Goal: Task Accomplishment & Management: Manage account settings

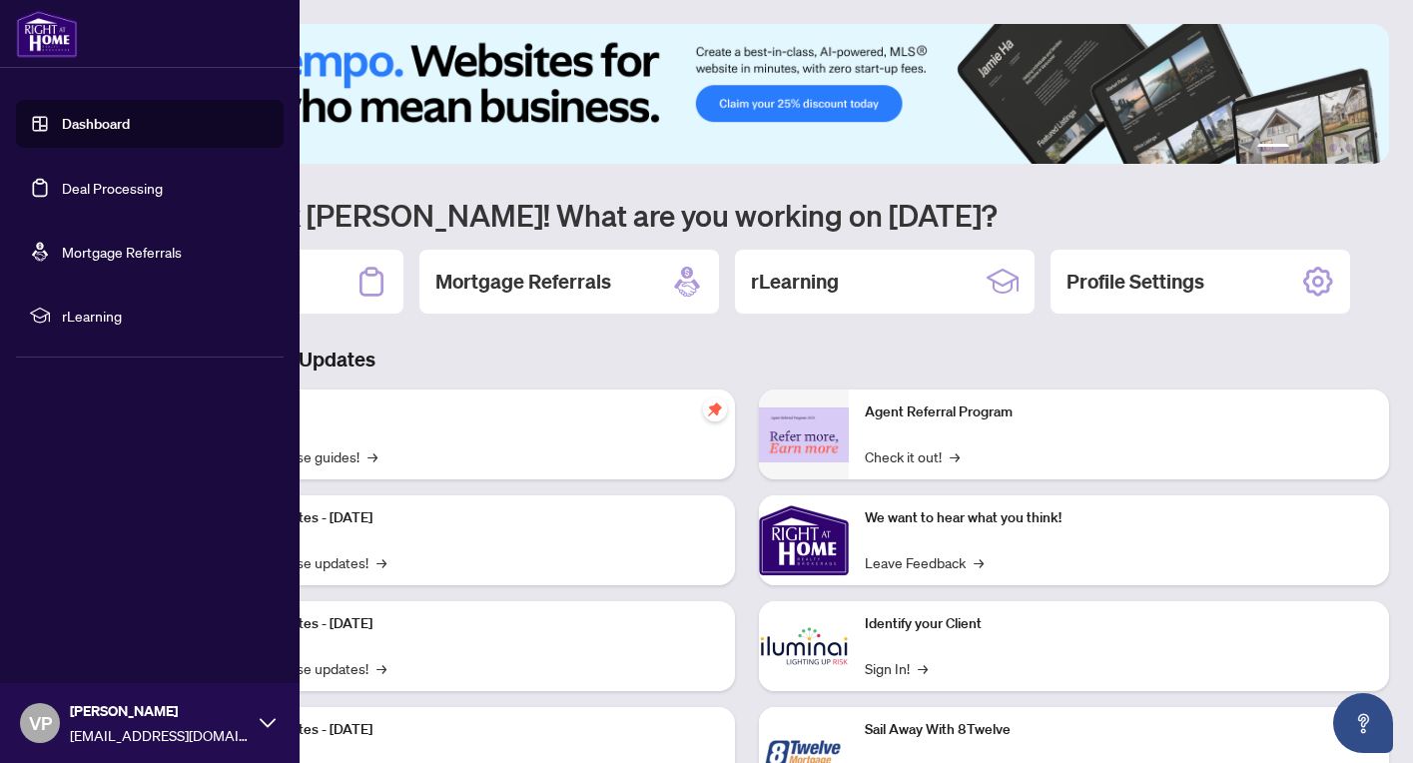
click at [122, 190] on link "Deal Processing" at bounding box center [112, 188] width 101 height 18
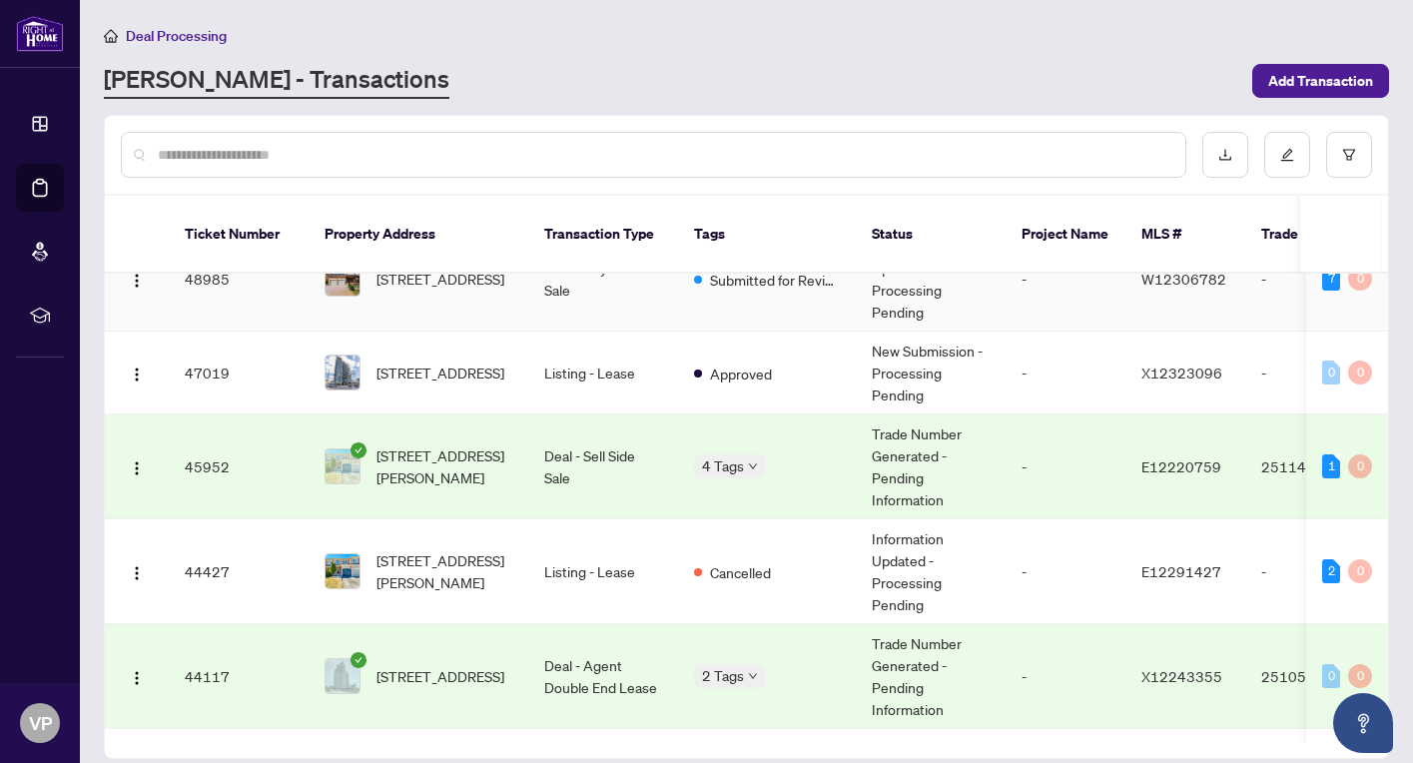
scroll to position [169, 0]
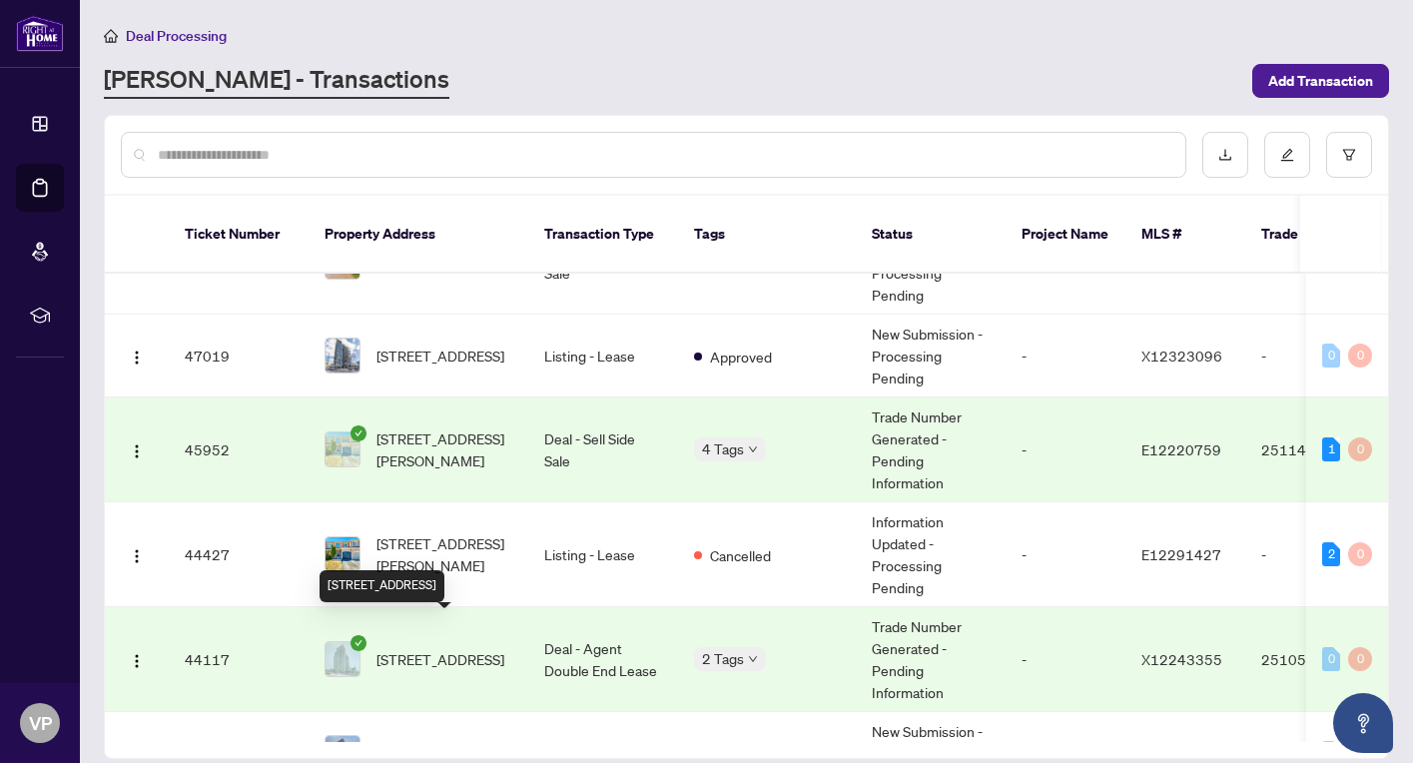
click at [445, 648] on span "[STREET_ADDRESS]" at bounding box center [440, 659] width 128 height 22
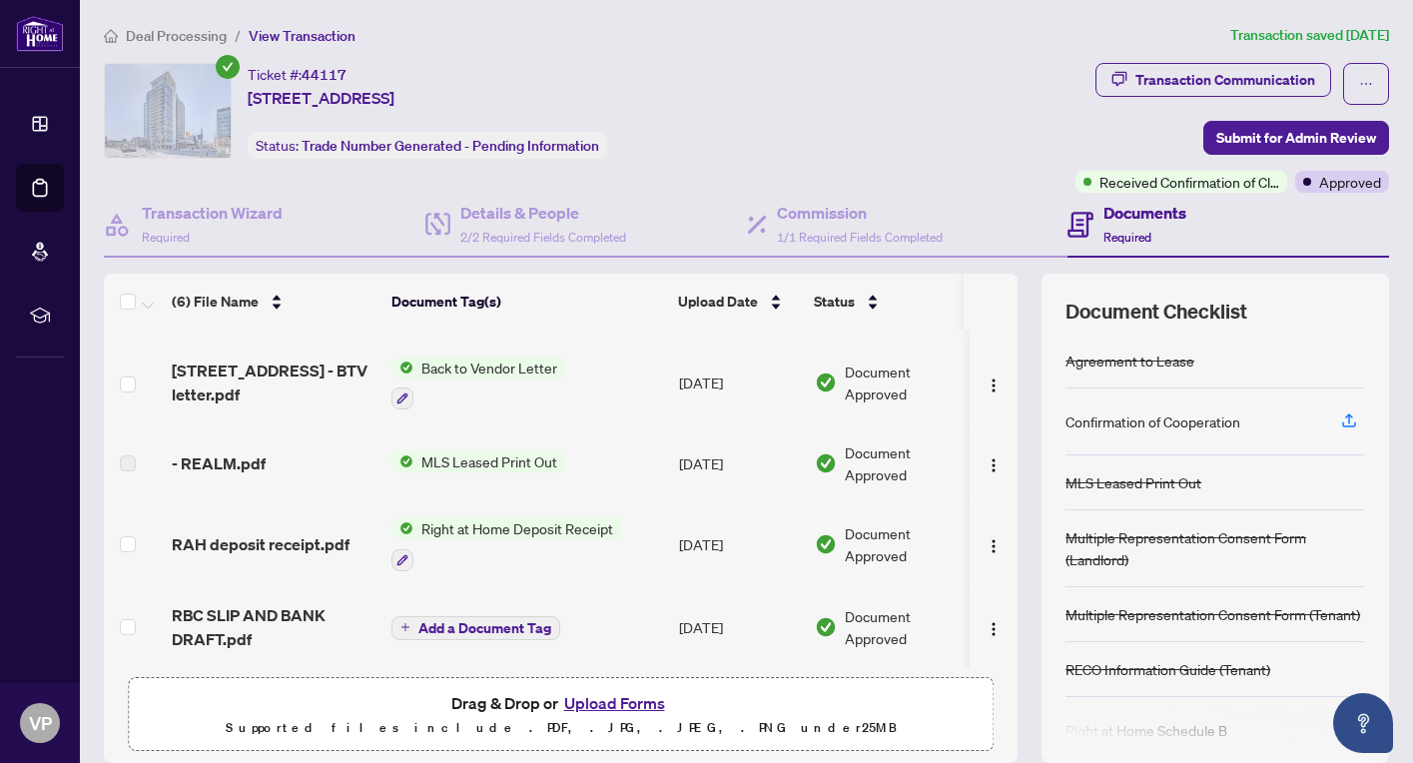
scroll to position [164, 0]
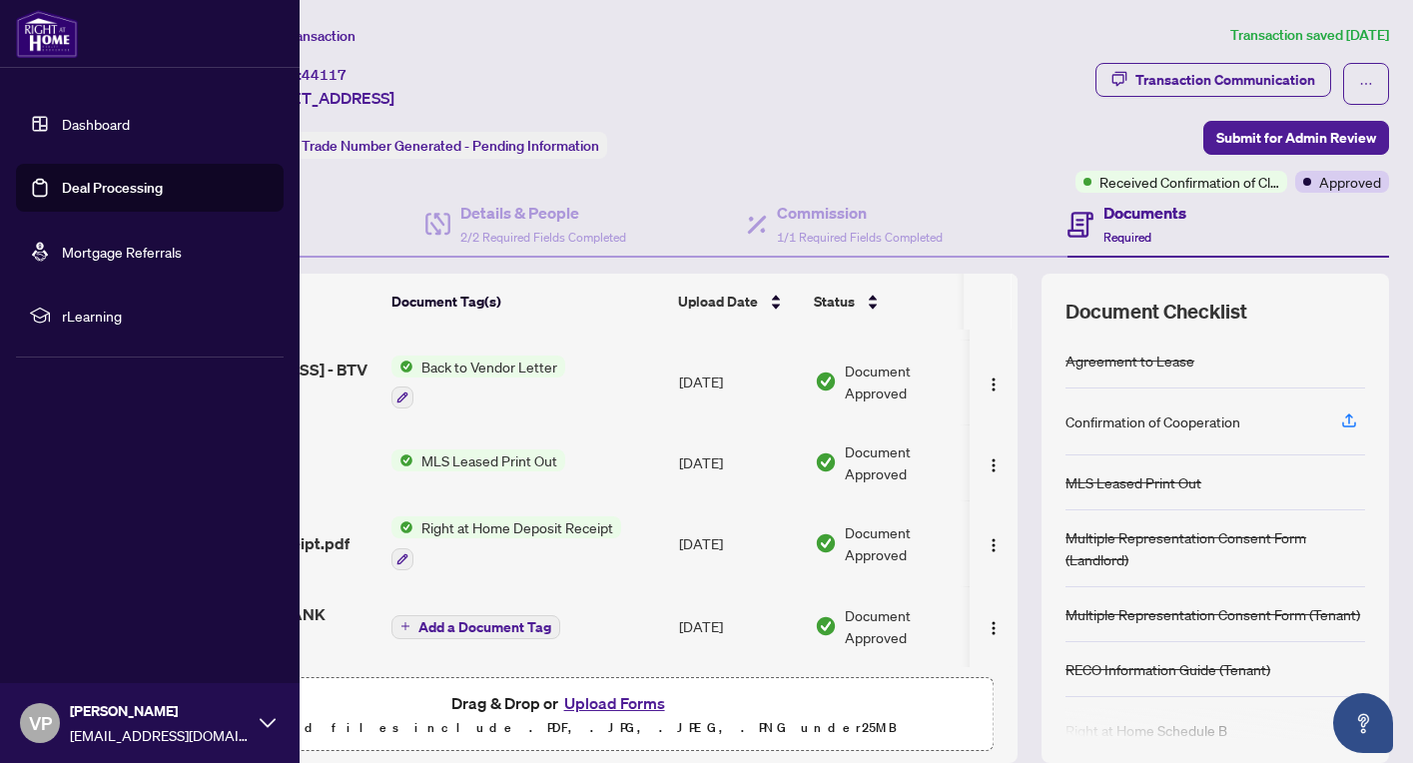
click at [119, 180] on link "Deal Processing" at bounding box center [112, 188] width 101 height 18
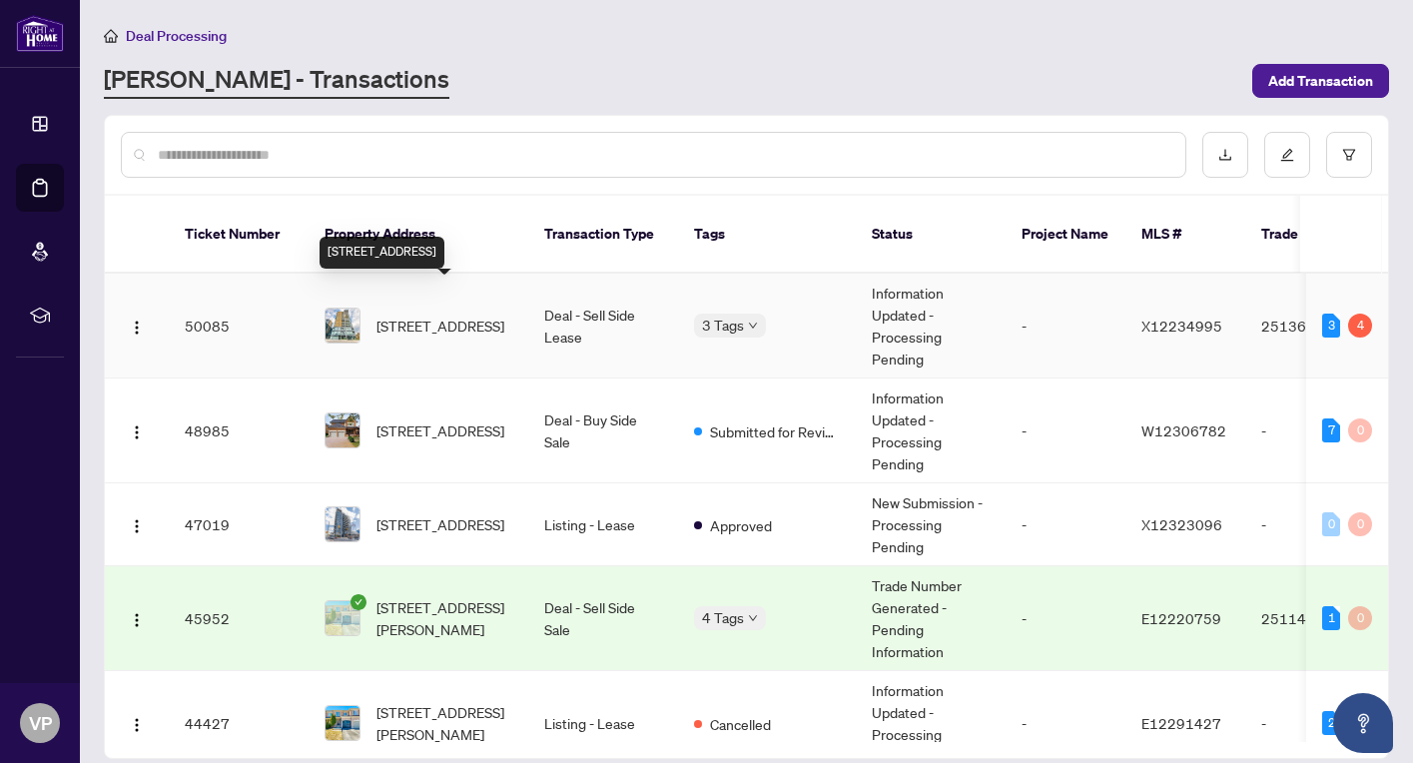
click at [475, 314] on span "[STREET_ADDRESS]" at bounding box center [440, 325] width 128 height 22
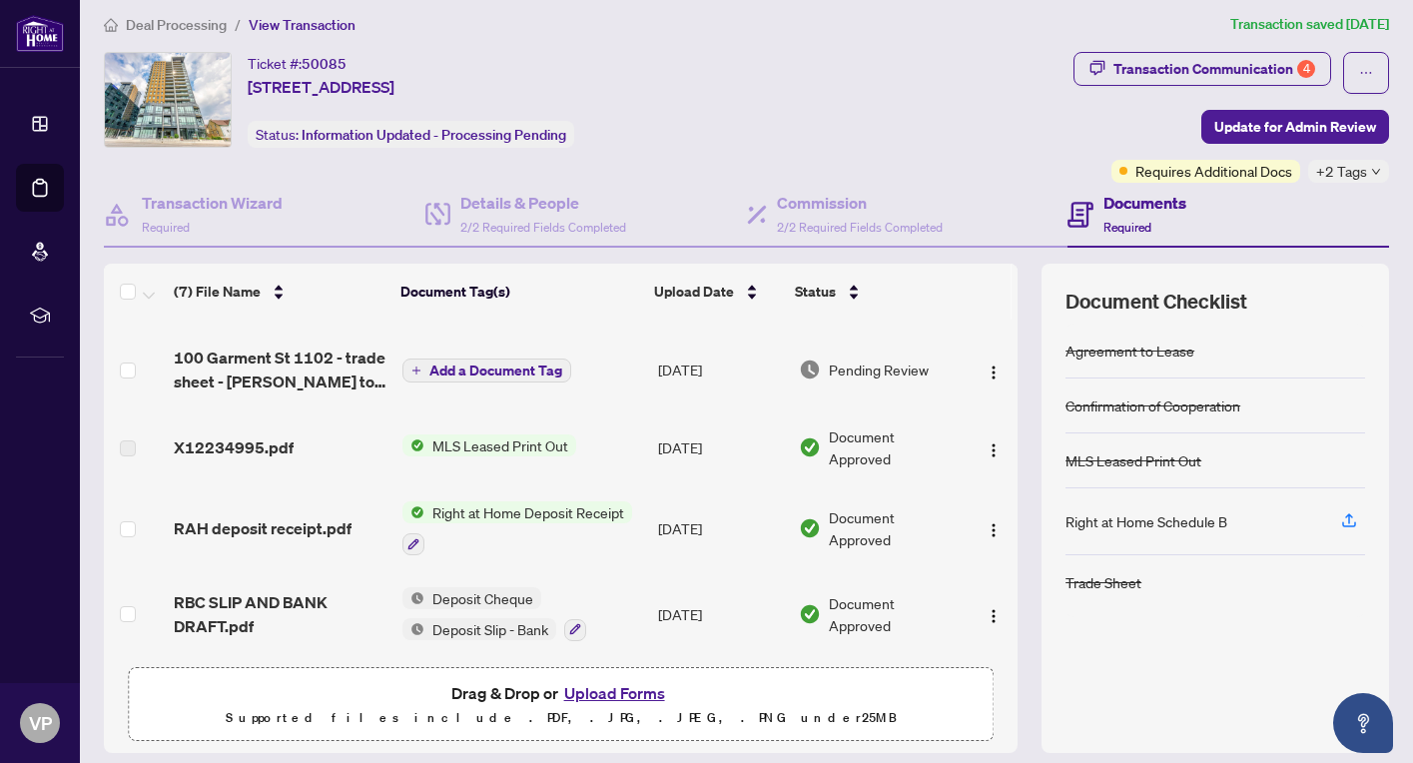
scroll to position [15, 0]
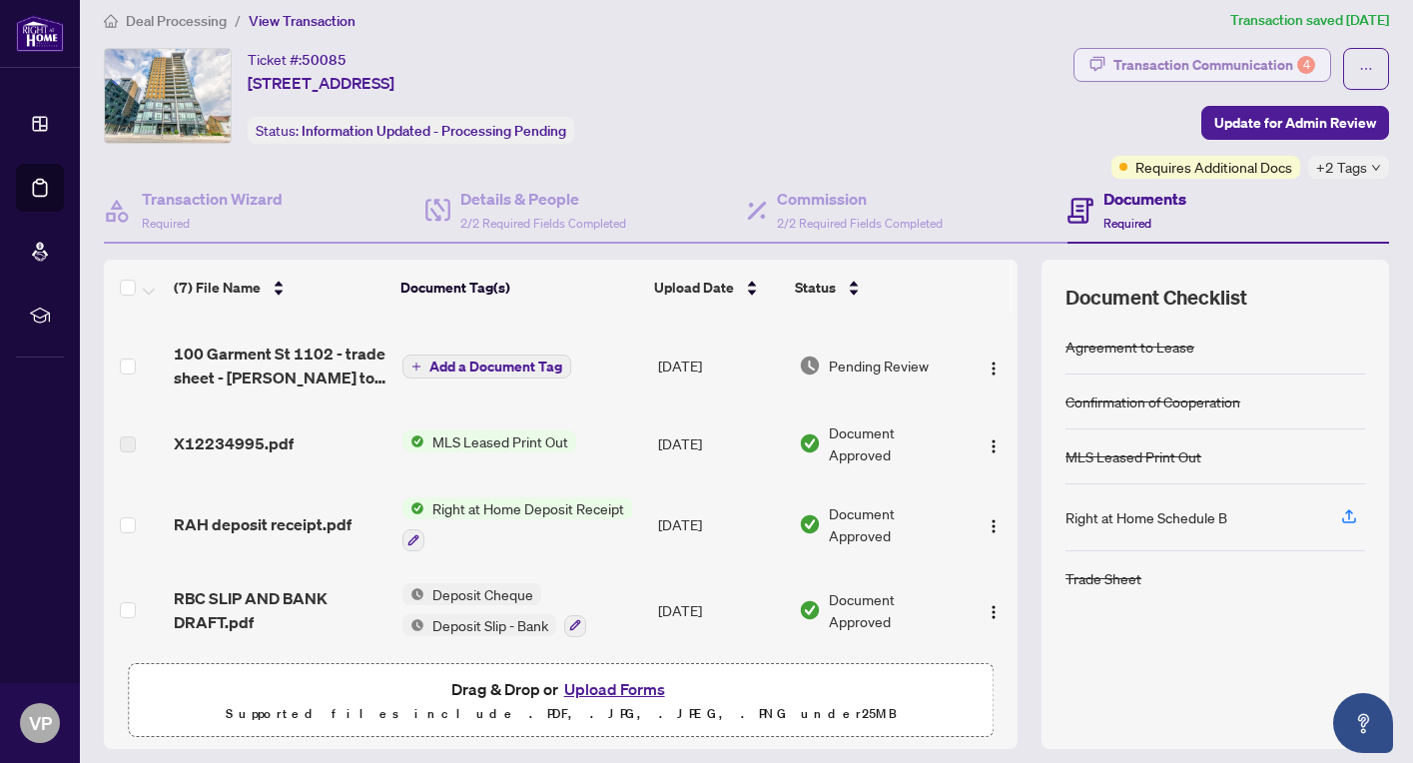
click at [1264, 66] on div "Transaction Communication 4" at bounding box center [1214, 65] width 202 height 32
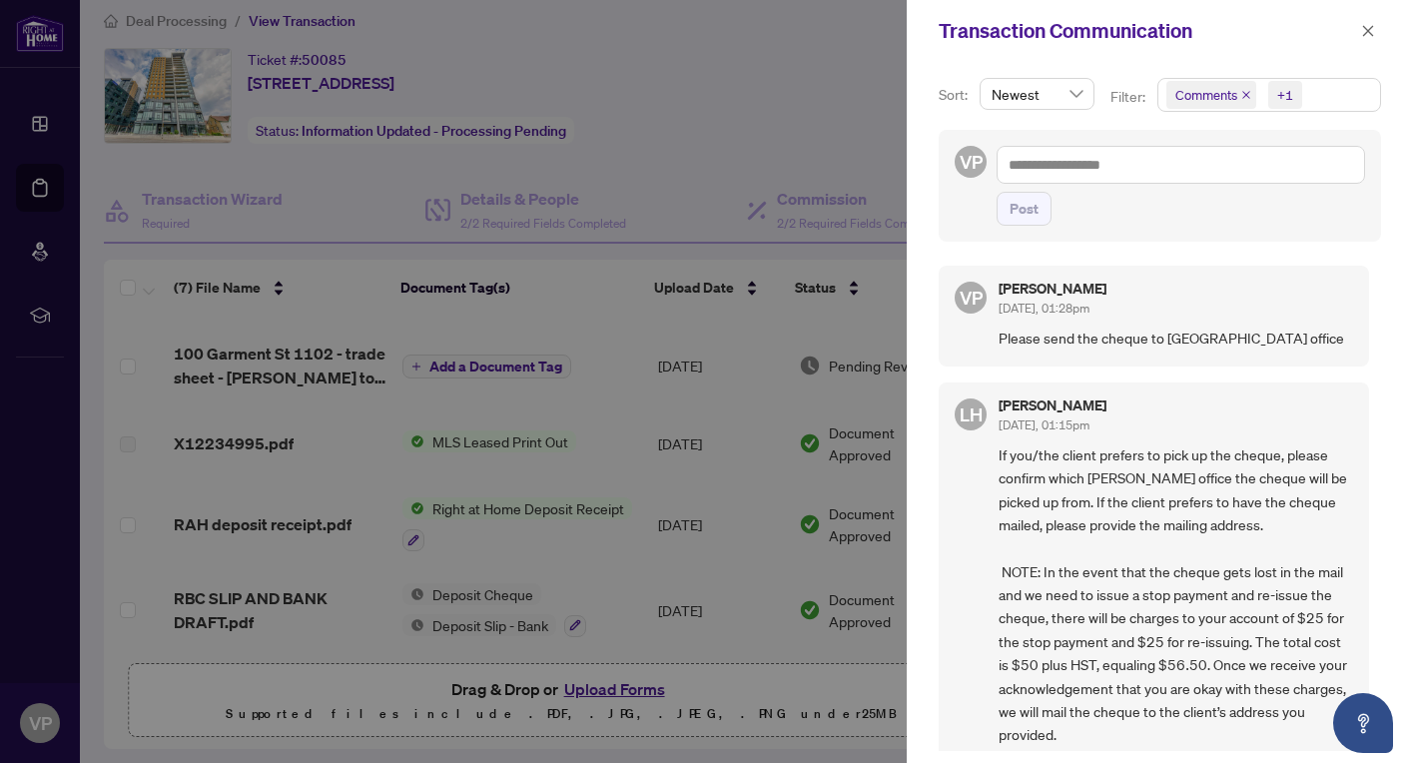
click at [1247, 92] on icon "close" at bounding box center [1246, 95] width 8 height 8
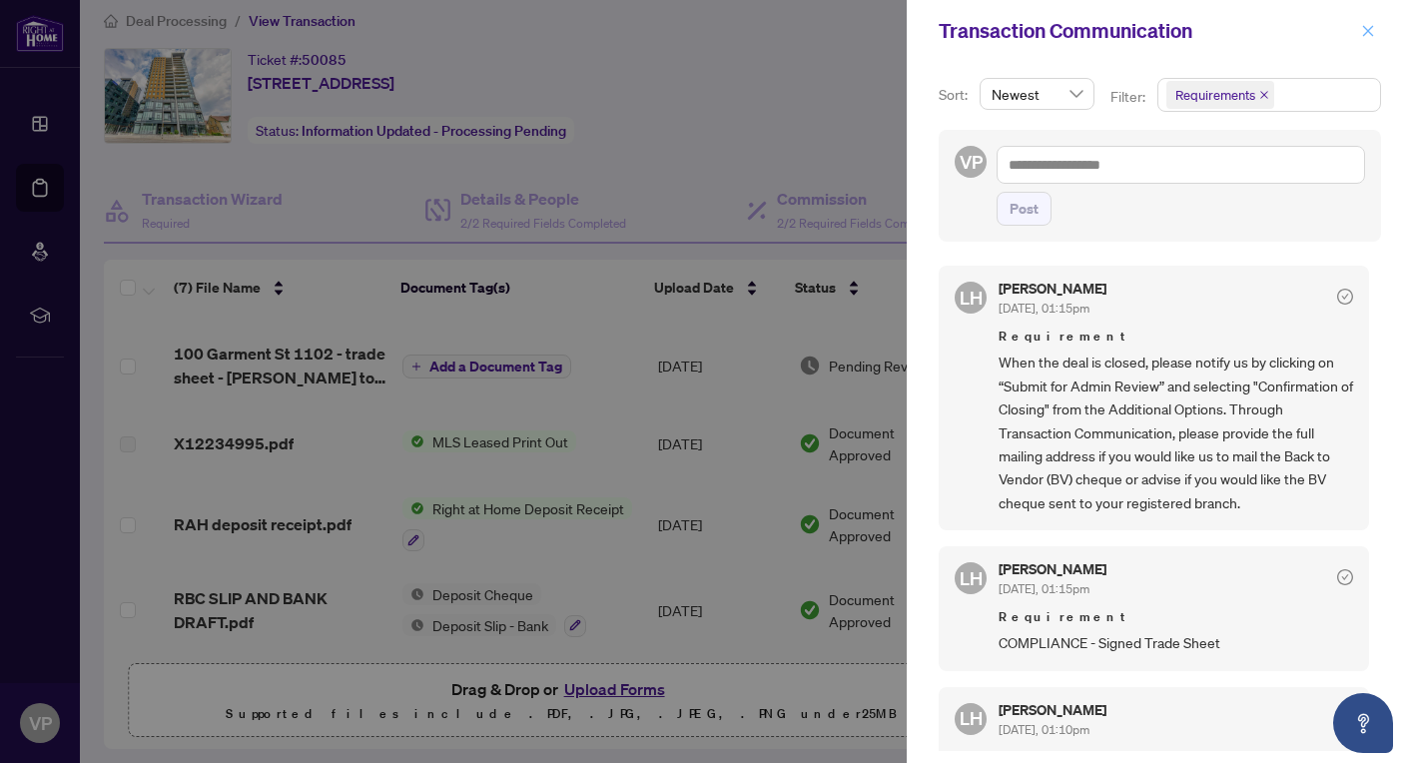
click at [1362, 31] on icon "close" at bounding box center [1368, 31] width 14 height 14
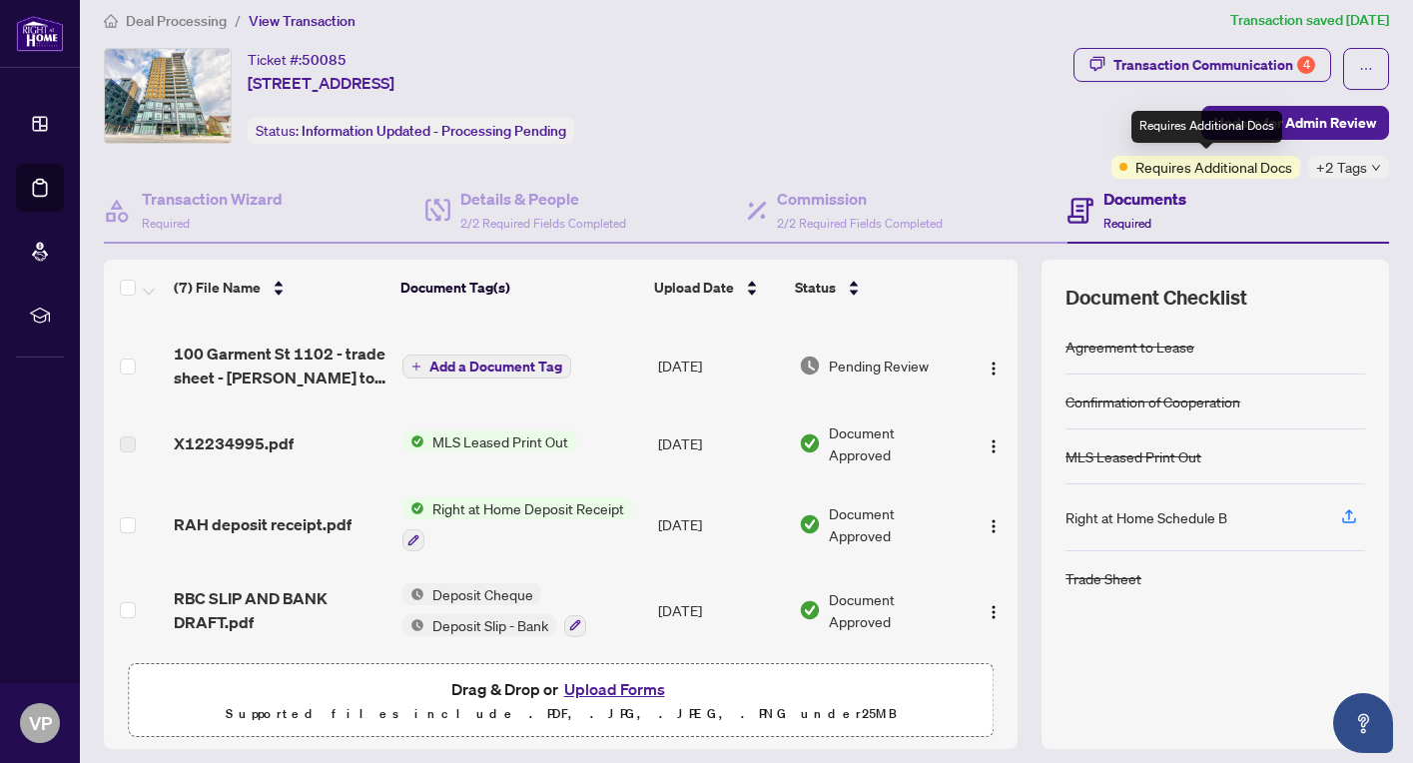
click at [1234, 162] on span "Requires Additional Docs" at bounding box center [1213, 167] width 157 height 22
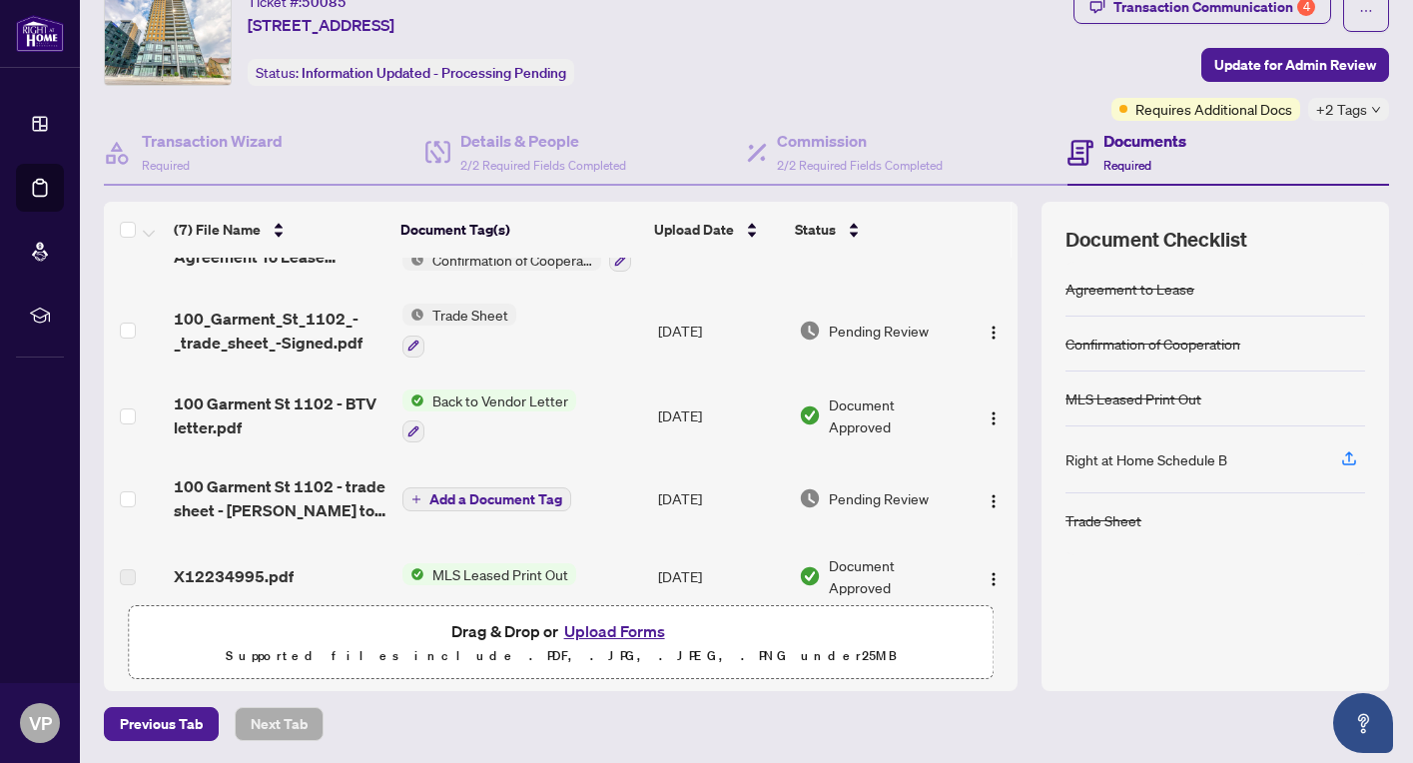
scroll to position [0, 0]
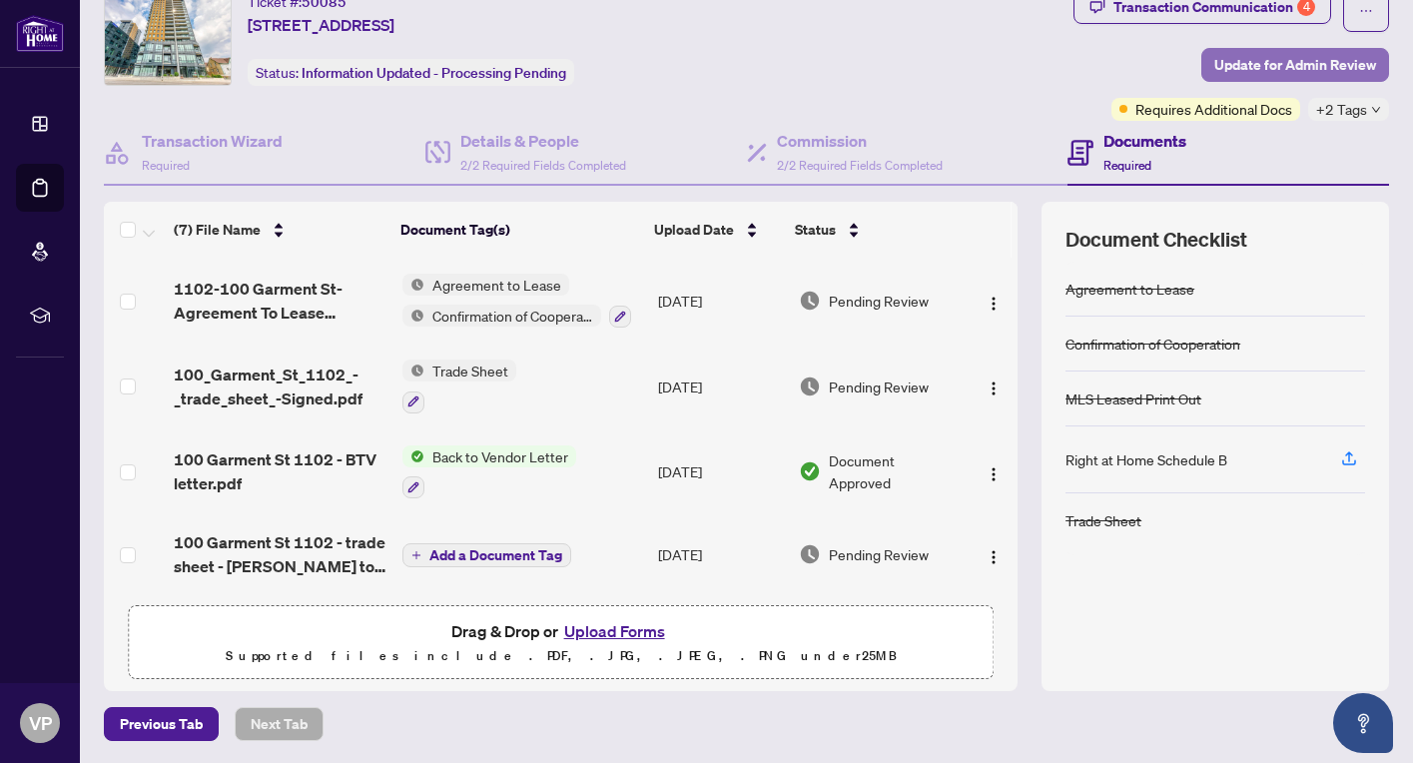
click at [1309, 69] on span "Update for Admin Review" at bounding box center [1295, 65] width 162 height 32
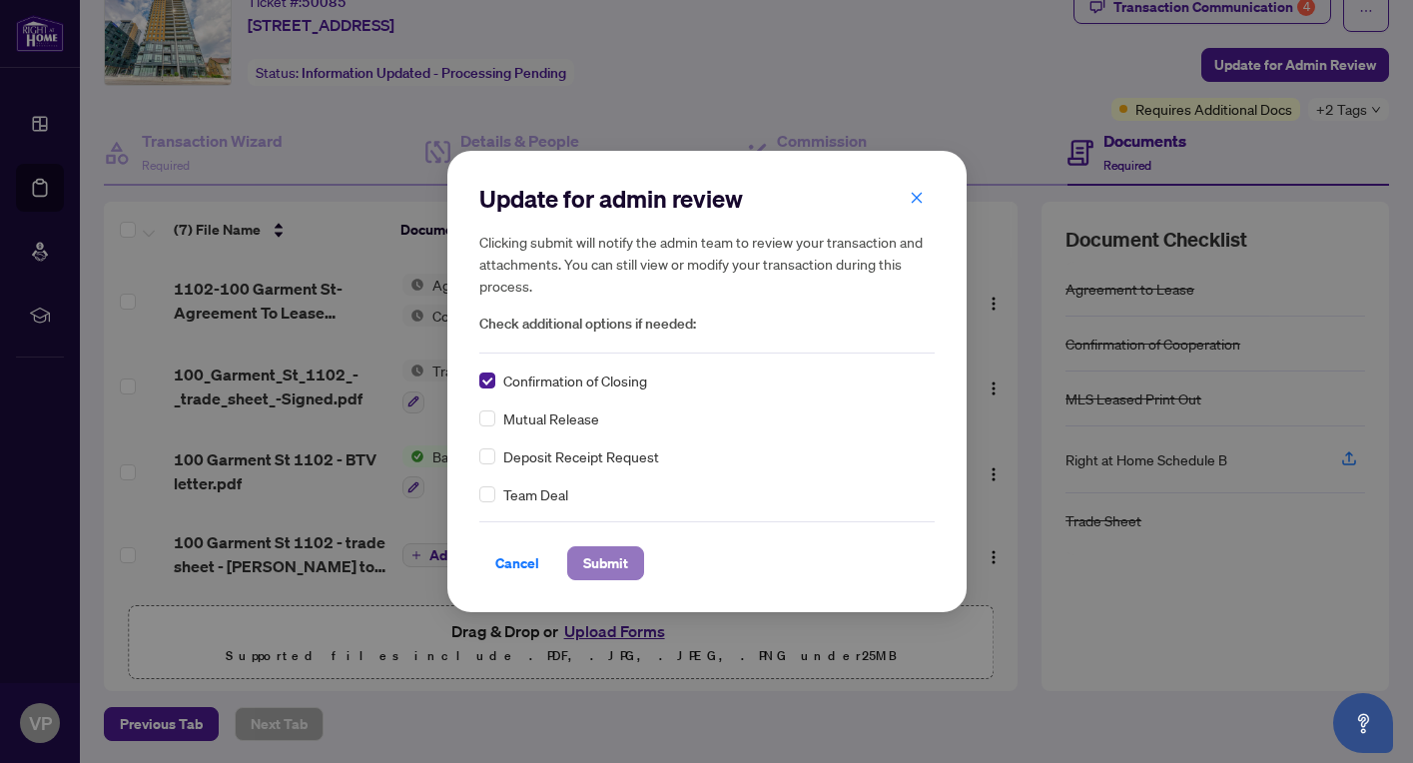
click at [602, 565] on span "Submit" at bounding box center [605, 563] width 45 height 32
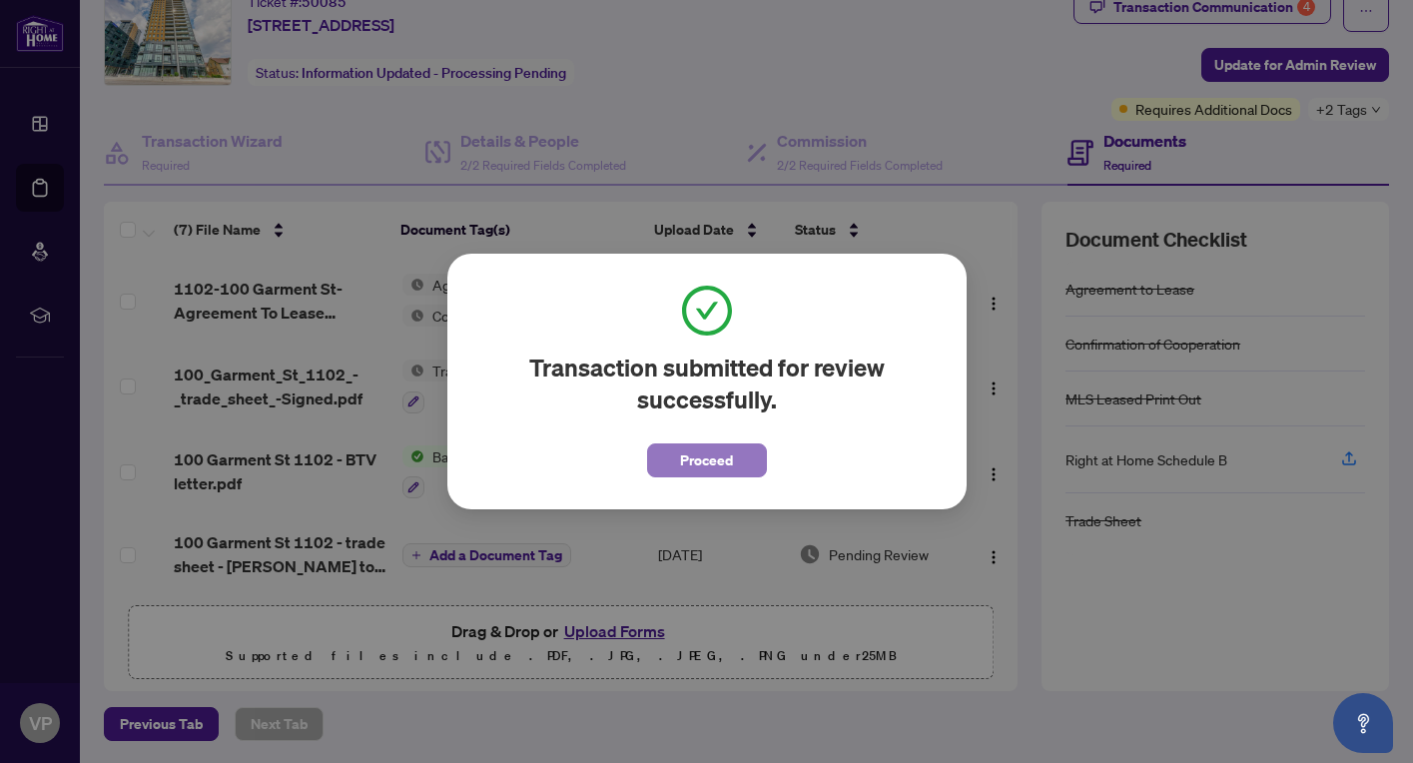
click at [718, 453] on span "Proceed" at bounding box center [706, 460] width 53 height 32
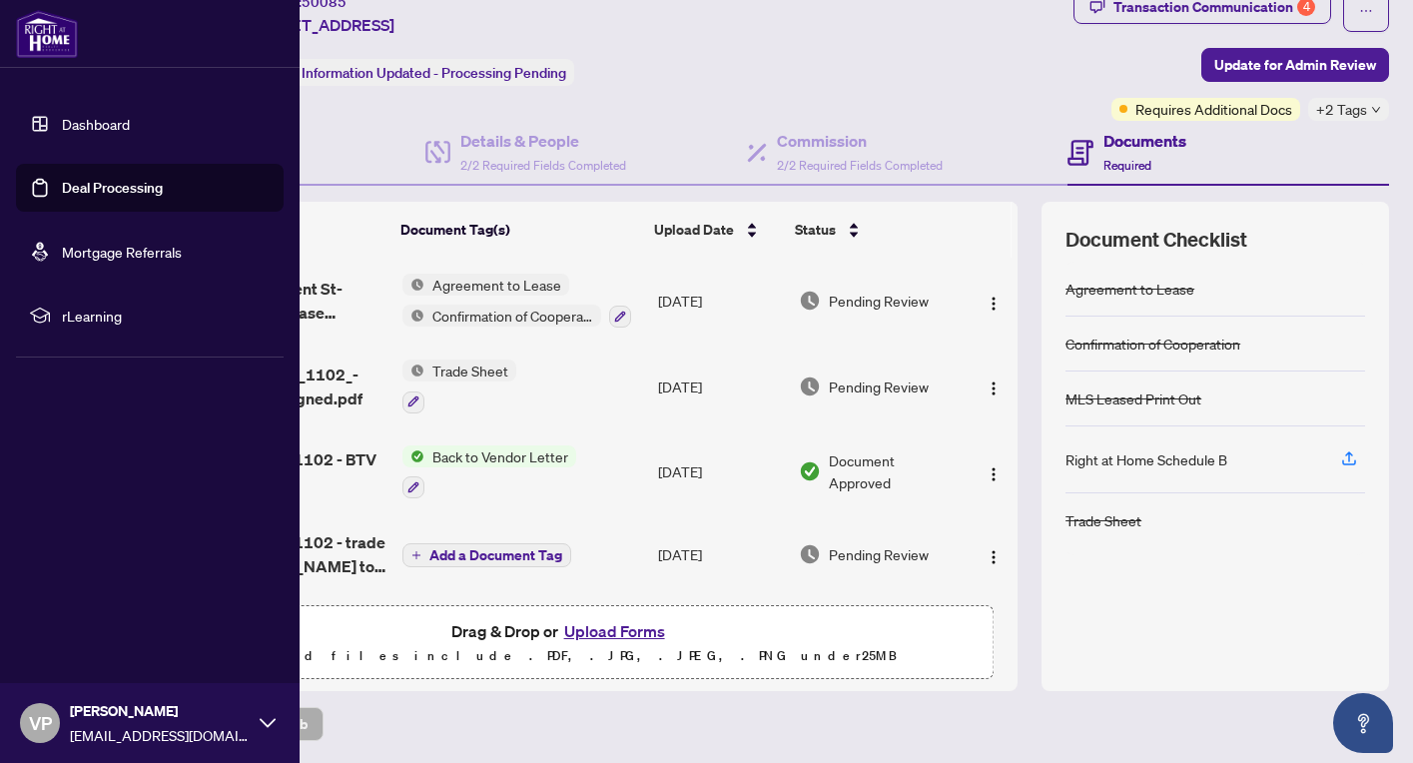
click at [106, 183] on link "Deal Processing" at bounding box center [112, 188] width 101 height 18
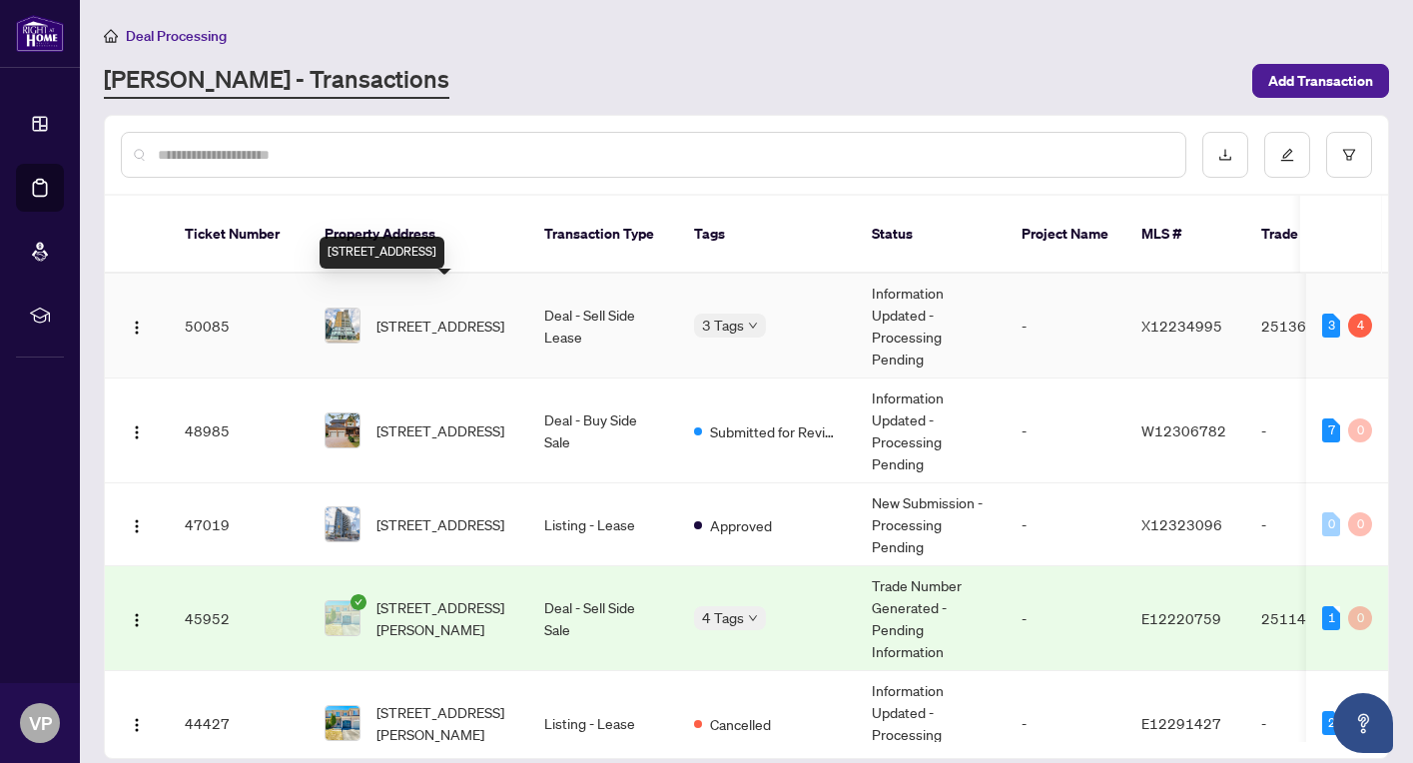
click at [442, 314] on span "[STREET_ADDRESS]" at bounding box center [440, 325] width 128 height 22
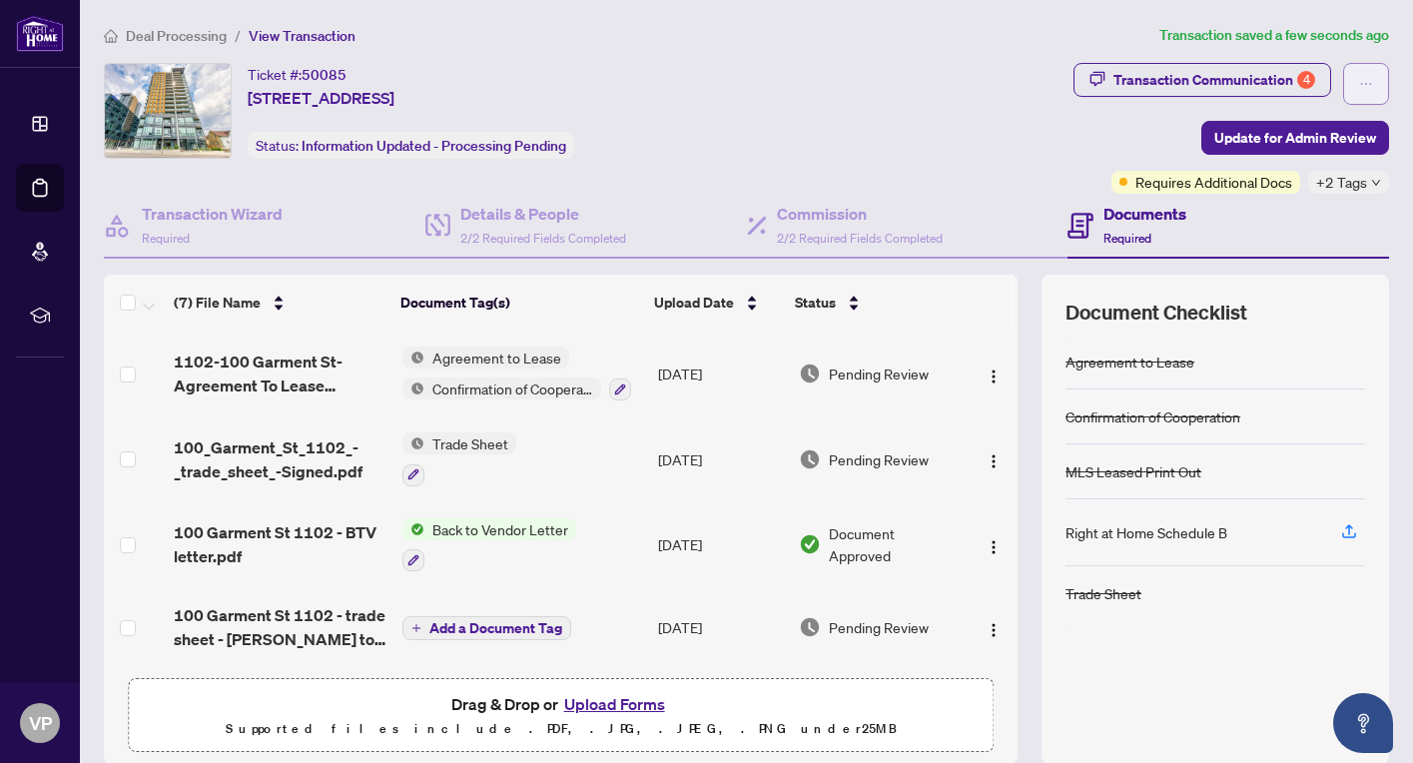
click at [1371, 70] on span "button" at bounding box center [1366, 84] width 14 height 32
click at [1234, 79] on div "Transaction Communication 4" at bounding box center [1214, 80] width 202 height 32
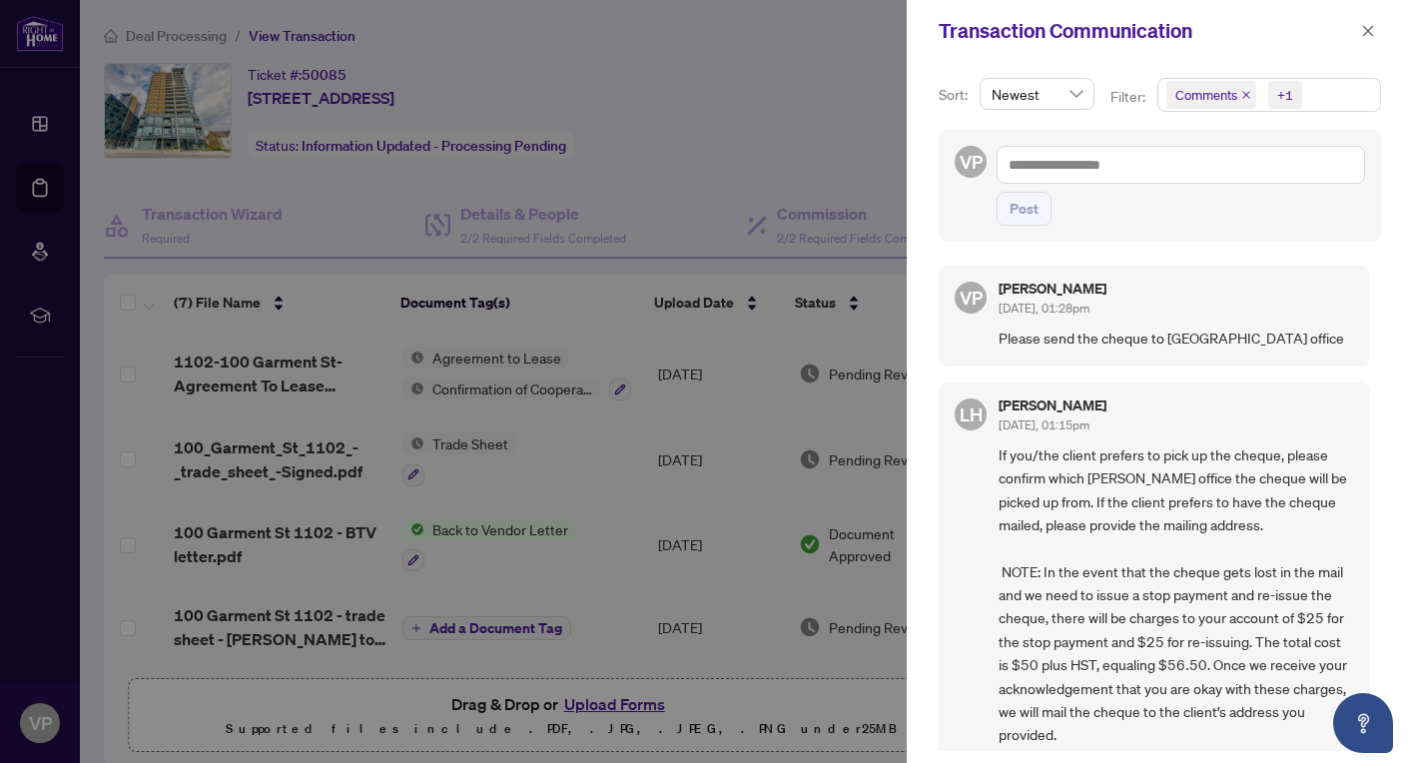
click at [1249, 95] on icon "close" at bounding box center [1246, 95] width 10 height 10
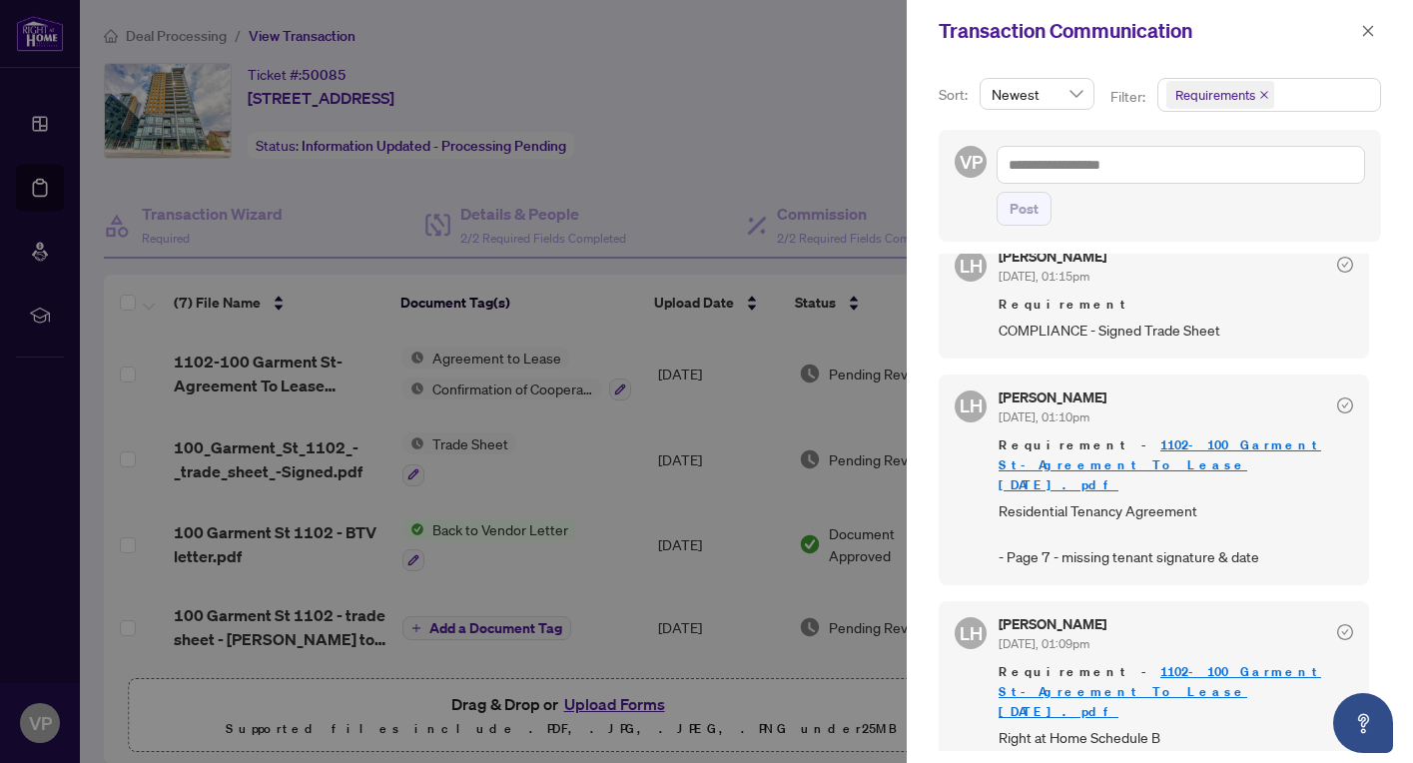
scroll to position [352, 0]
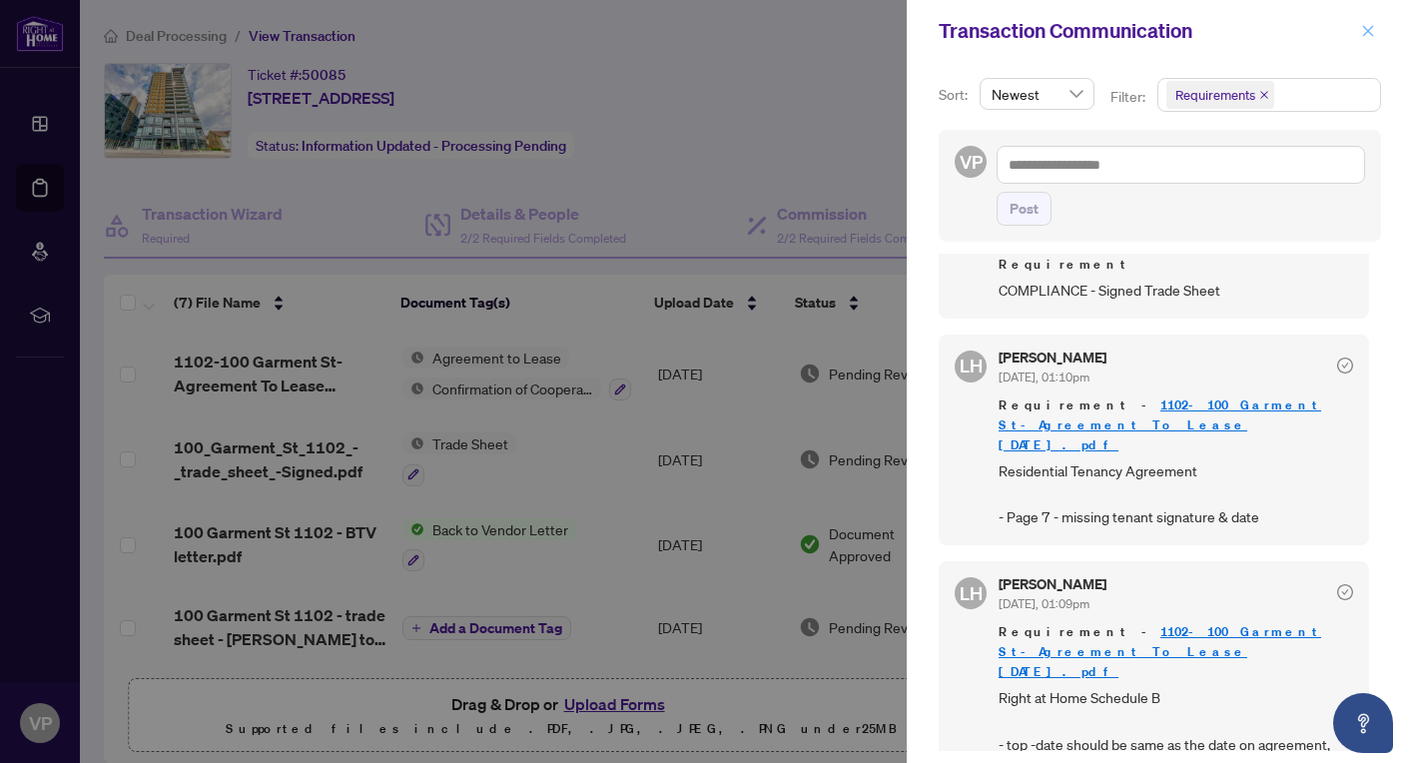
click at [1373, 28] on icon "close" at bounding box center [1368, 31] width 14 height 14
